Goal: Information Seeking & Learning: Learn about a topic

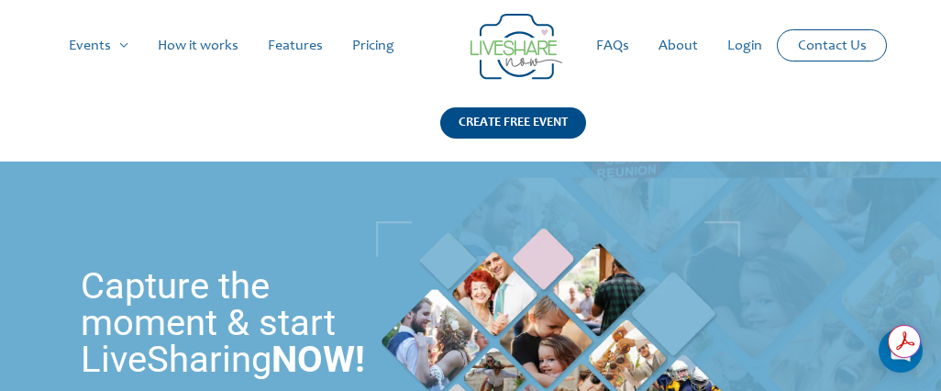
click at [752, 34] on link "Login" at bounding box center [744, 46] width 64 height 59
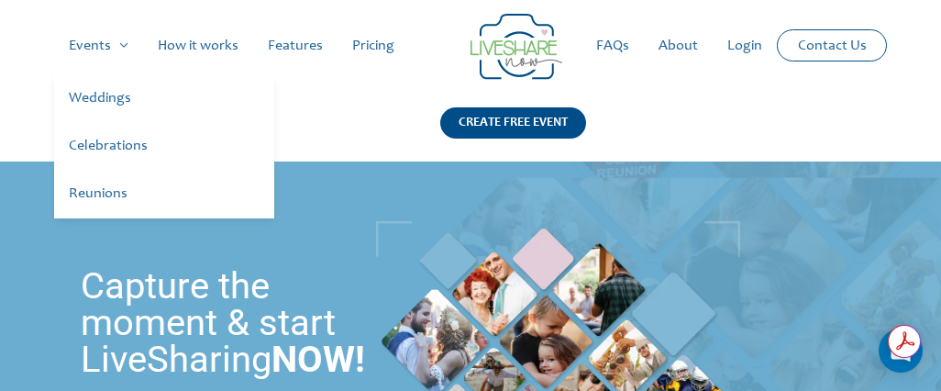
click at [103, 98] on link "Weddings" at bounding box center [164, 99] width 220 height 48
